Goal: Transaction & Acquisition: Purchase product/service

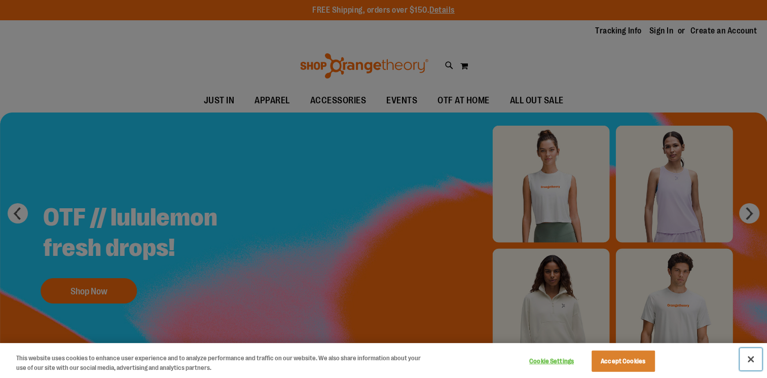
click at [750, 361] on button "Close" at bounding box center [751, 359] width 22 height 22
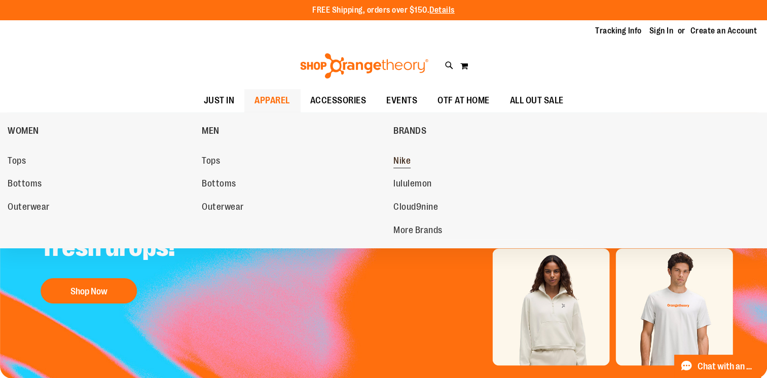
click at [403, 163] on span "Nike" at bounding box center [401, 162] width 17 height 13
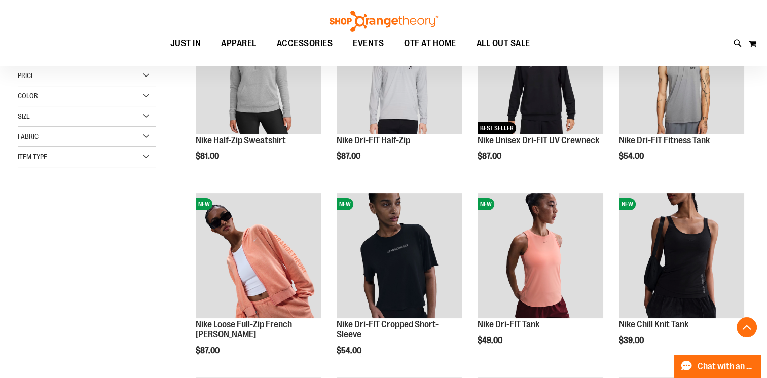
scroll to position [195, 0]
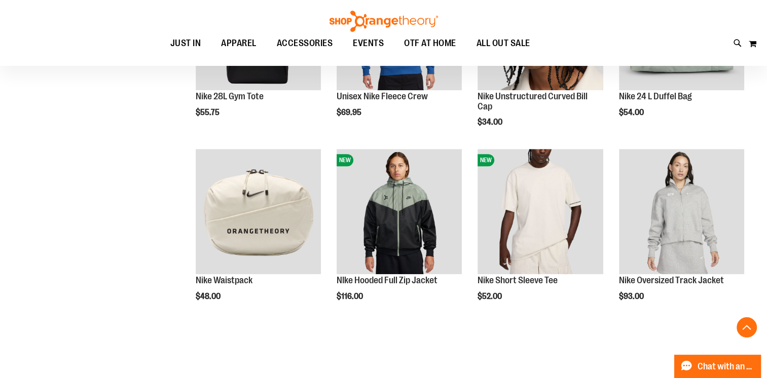
scroll to position [608, 0]
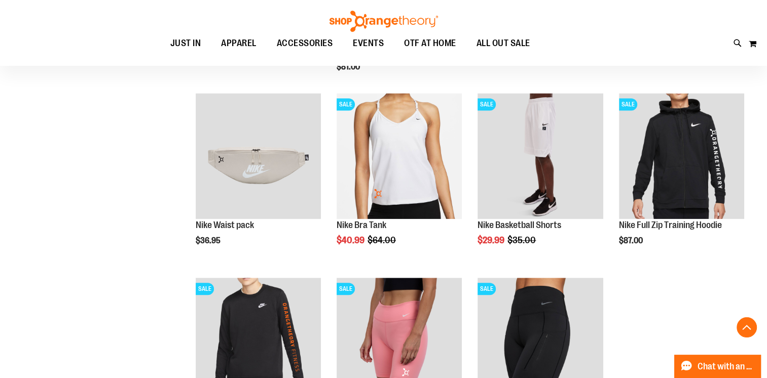
scroll to position [990, 0]
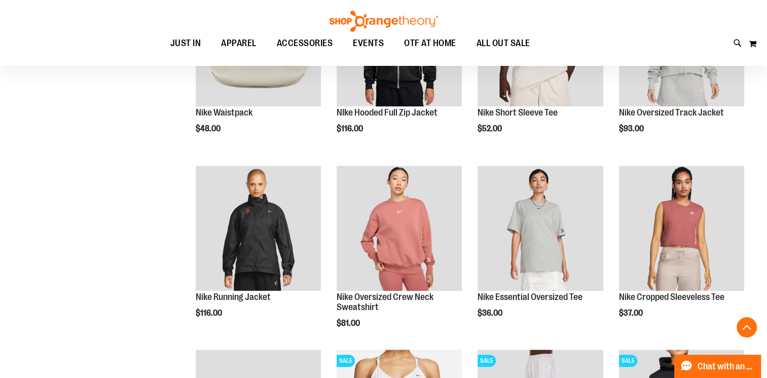
scroll to position [764, 0]
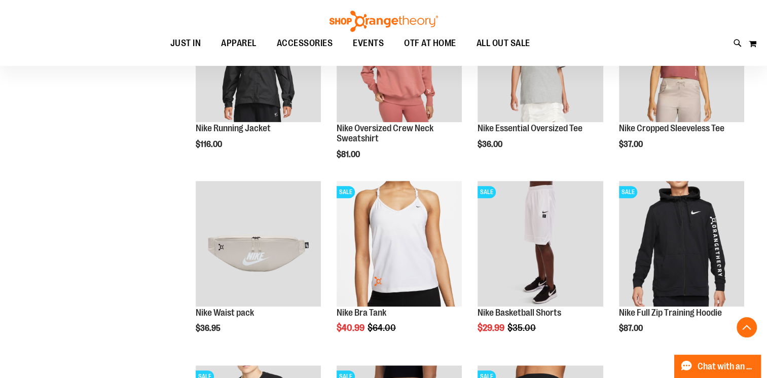
scroll to position [943, 0]
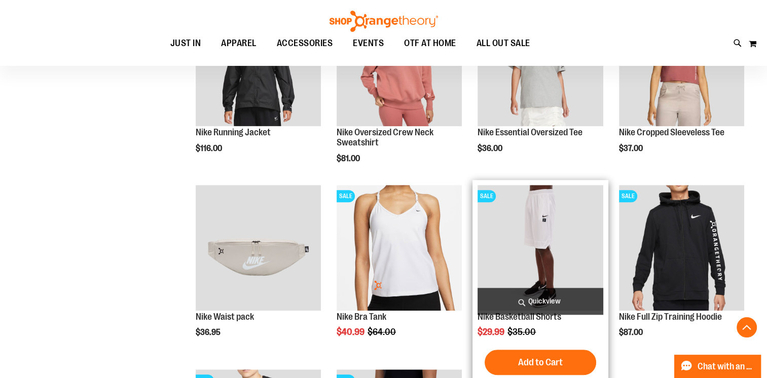
click at [534, 263] on img "product" at bounding box center [539, 247] width 125 height 125
